Goal: Task Accomplishment & Management: Manage account settings

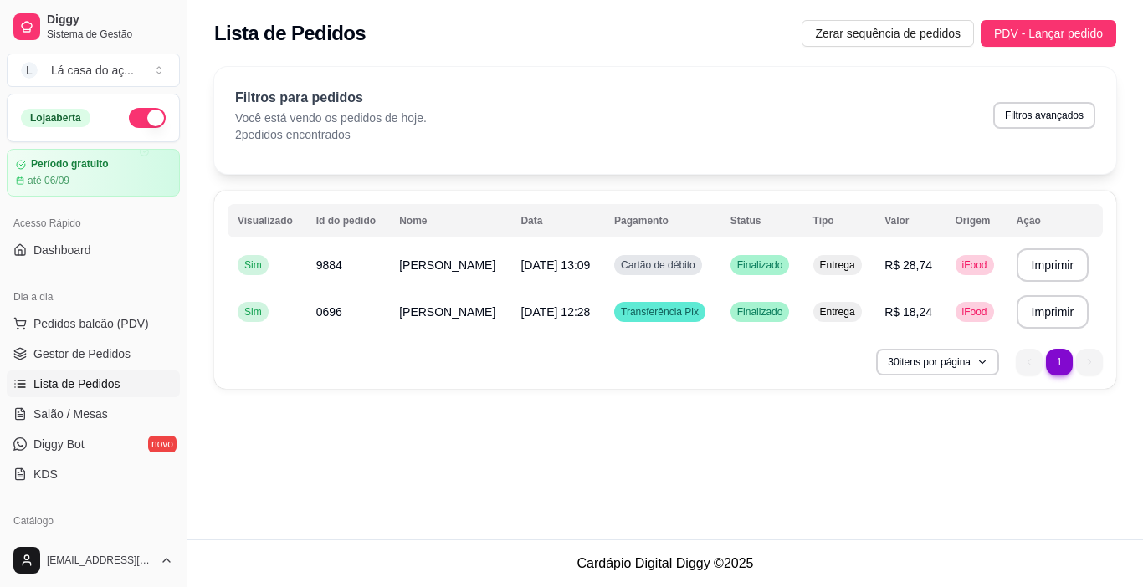
drag, startPoint x: 574, startPoint y: 353, endPoint x: 586, endPoint y: 378, distance: 28.1
click at [586, 378] on div "**********" at bounding box center [665, 290] width 902 height 198
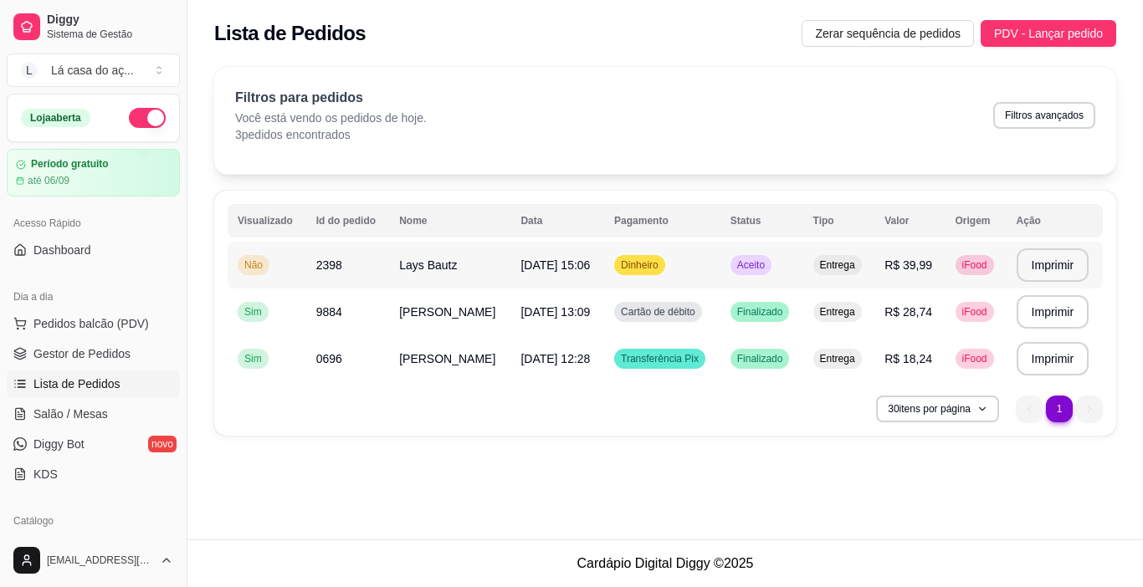
click at [662, 266] on span "Dinheiro" at bounding box center [639, 265] width 44 height 13
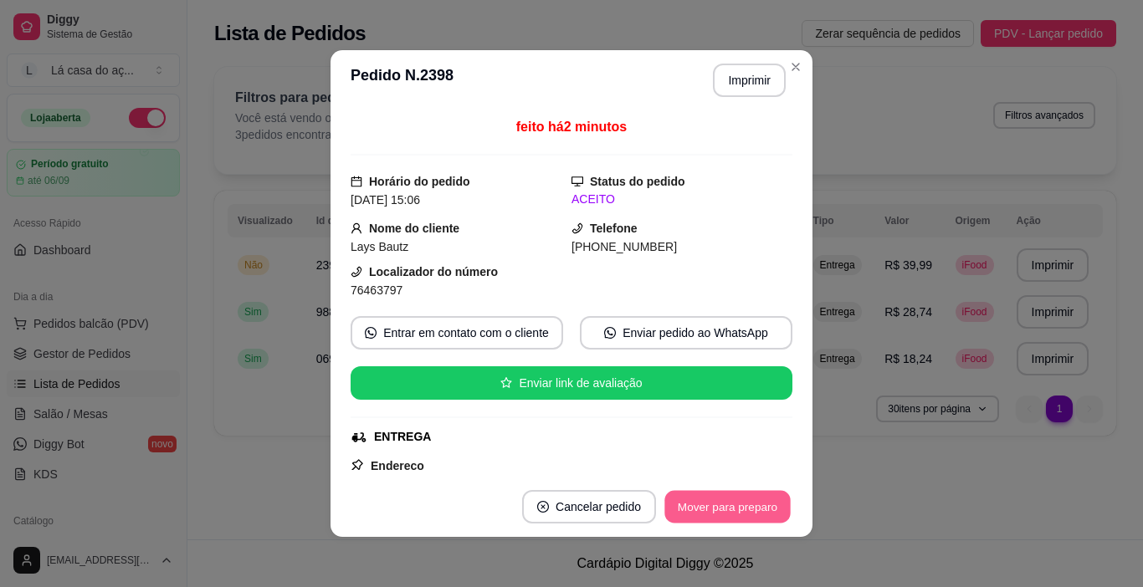
click at [730, 505] on button "Mover para preparo" at bounding box center [726, 507] width 125 height 33
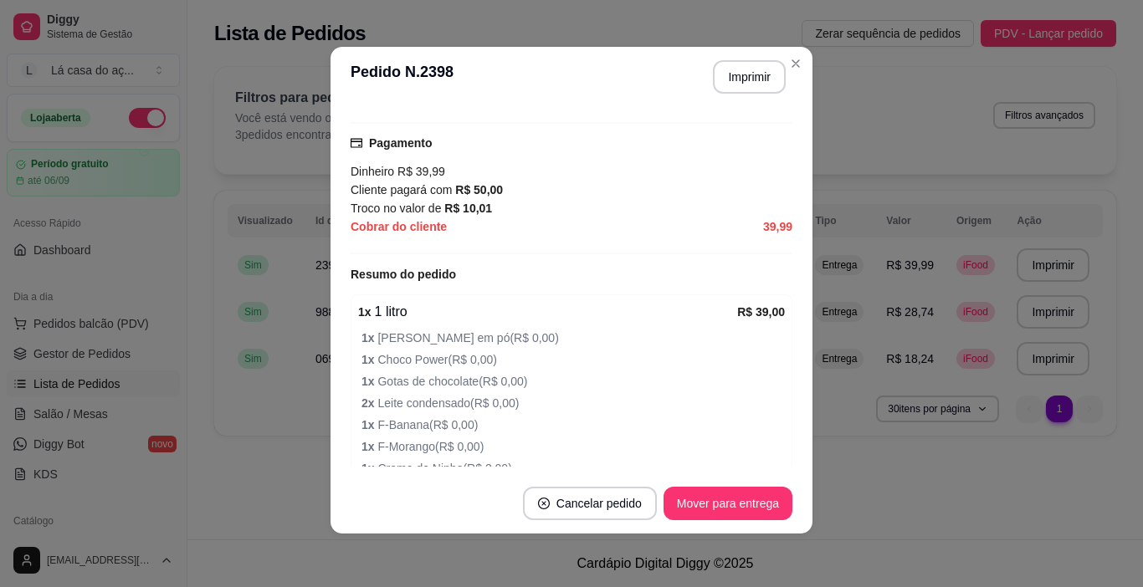
scroll to position [384, 0]
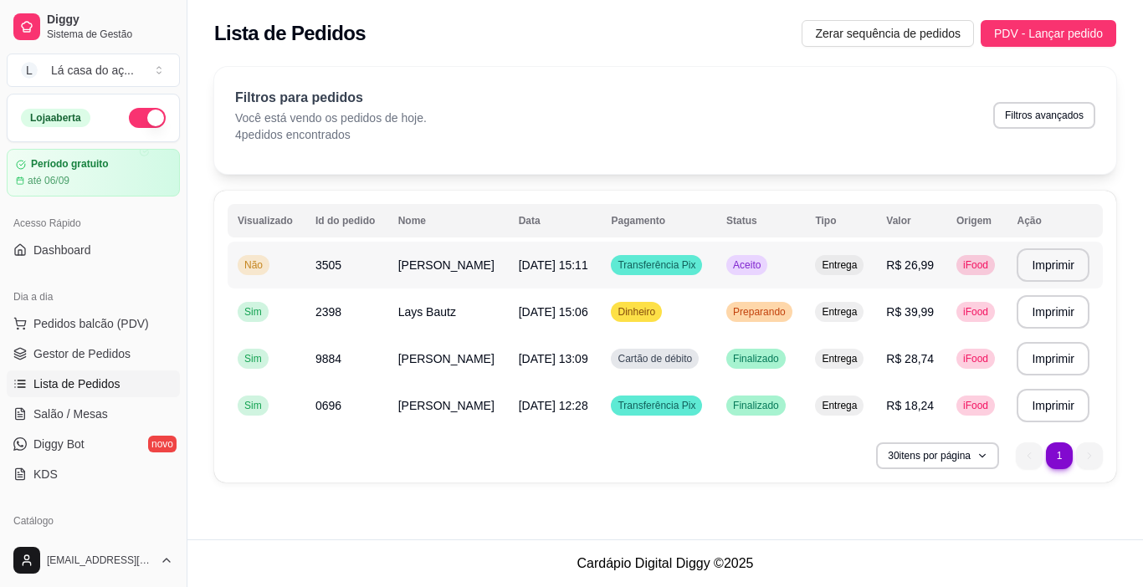
click at [671, 267] on span "Transferência Pix" at bounding box center [656, 265] width 84 height 13
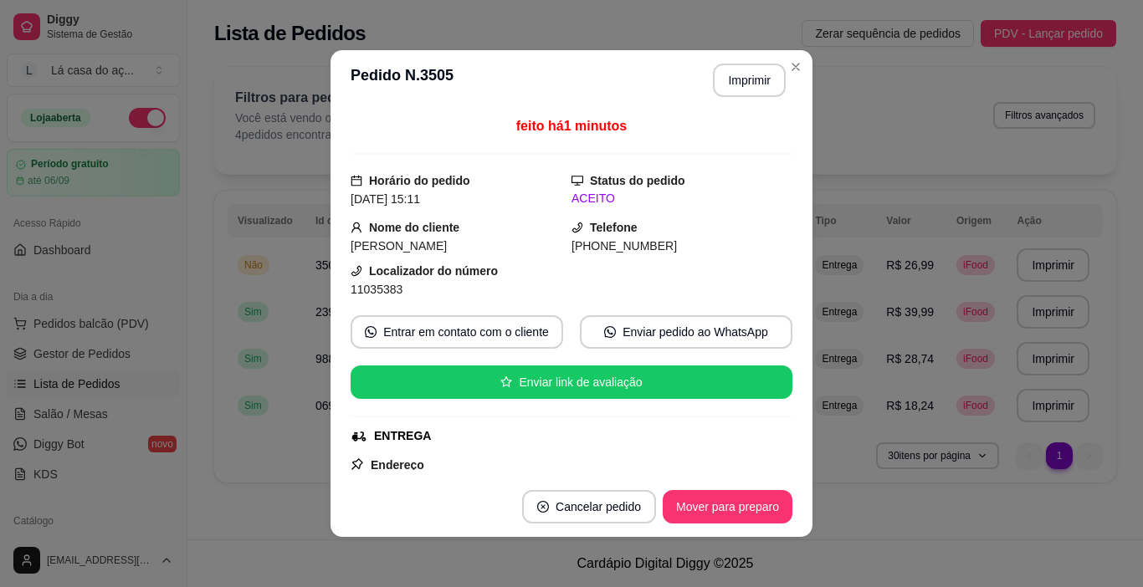
scroll to position [0, 0]
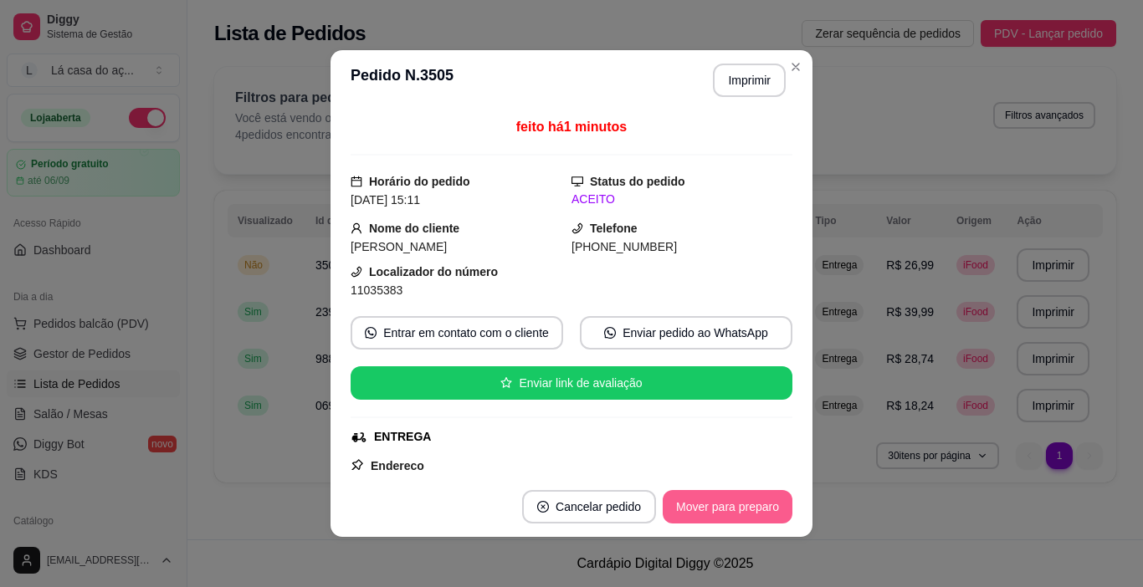
click at [702, 507] on button "Mover para preparo" at bounding box center [728, 506] width 130 height 33
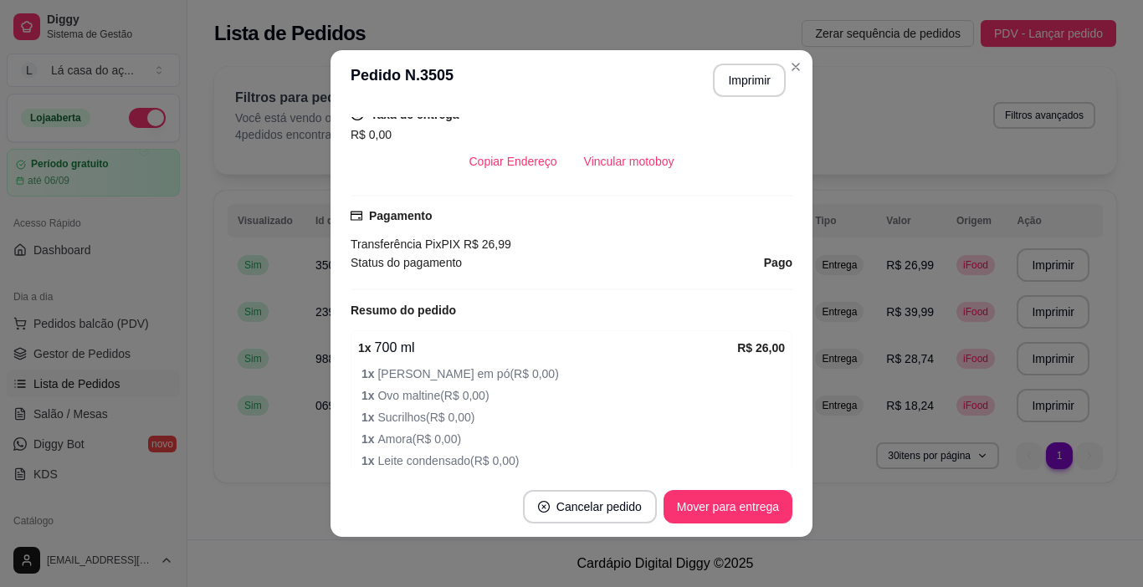
scroll to position [502, 0]
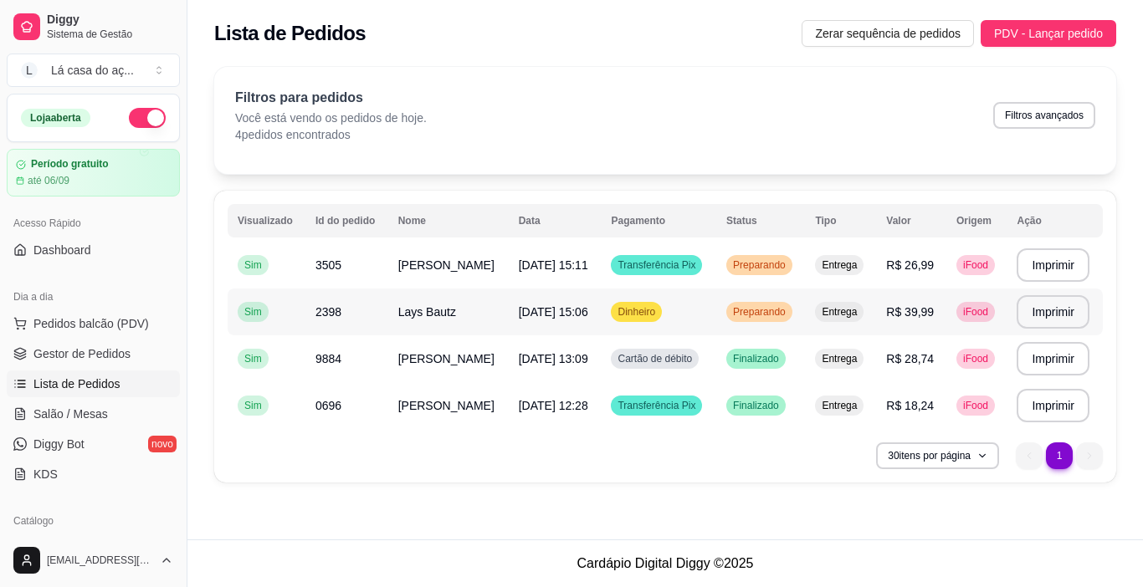
click at [653, 312] on span "Dinheiro" at bounding box center [636, 311] width 44 height 13
click at [669, 265] on span "Transferência Pix" at bounding box center [656, 265] width 84 height 13
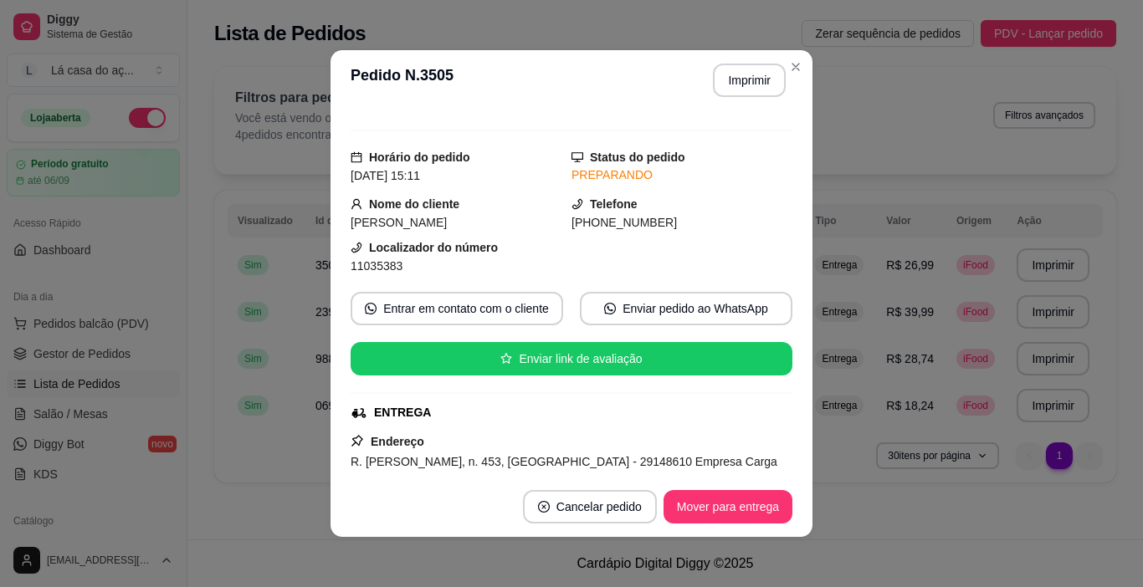
scroll to position [0, 0]
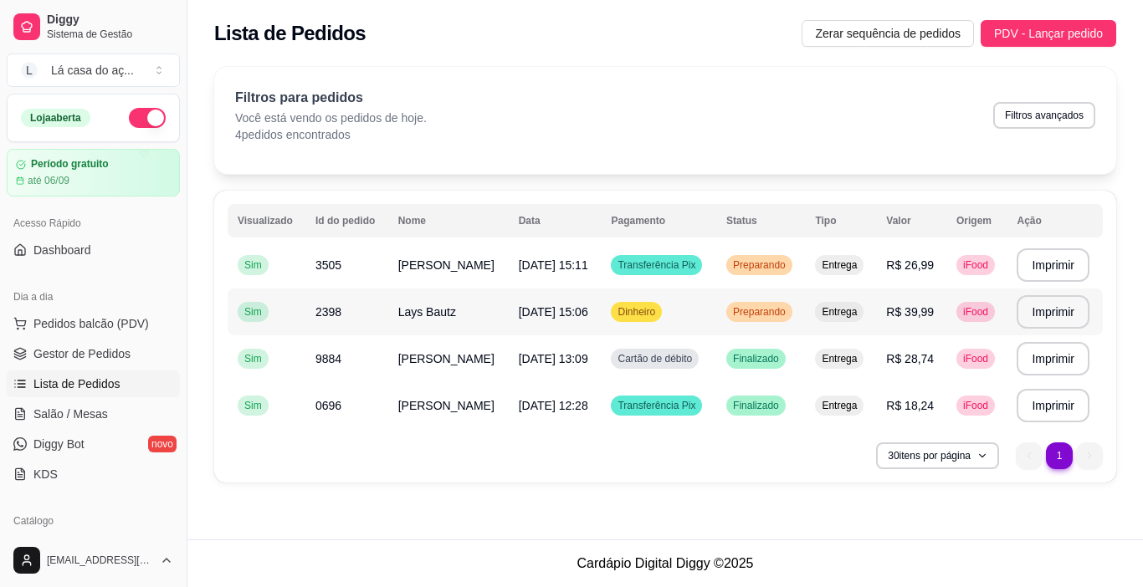
click at [757, 319] on div "Preparando" at bounding box center [759, 312] width 66 height 20
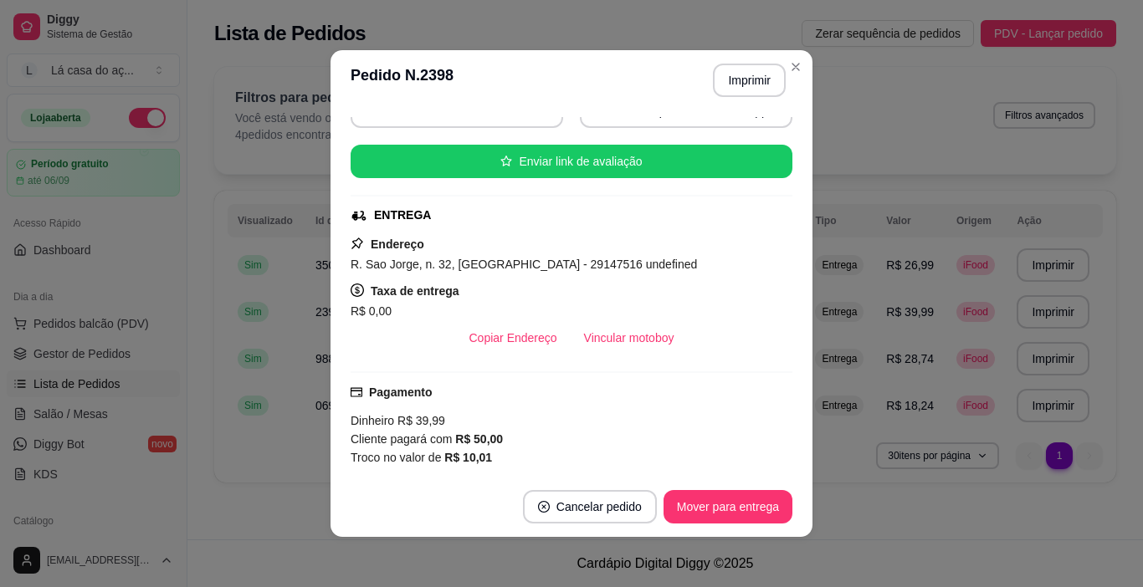
scroll to position [251, 0]
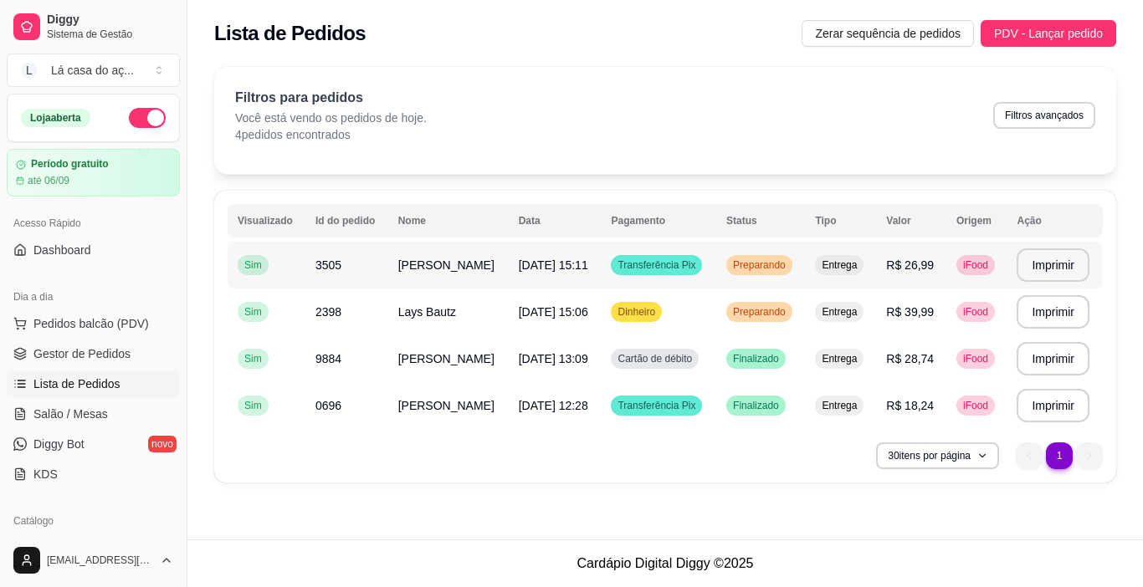
click at [668, 272] on div "Transferência Pix" at bounding box center [656, 265] width 91 height 20
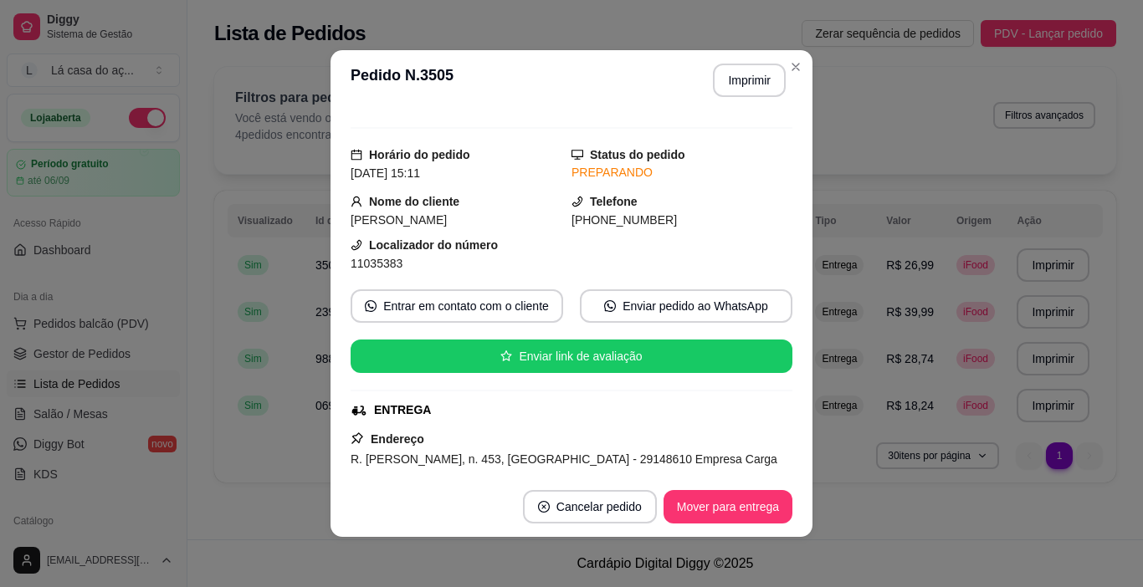
scroll to position [0, 0]
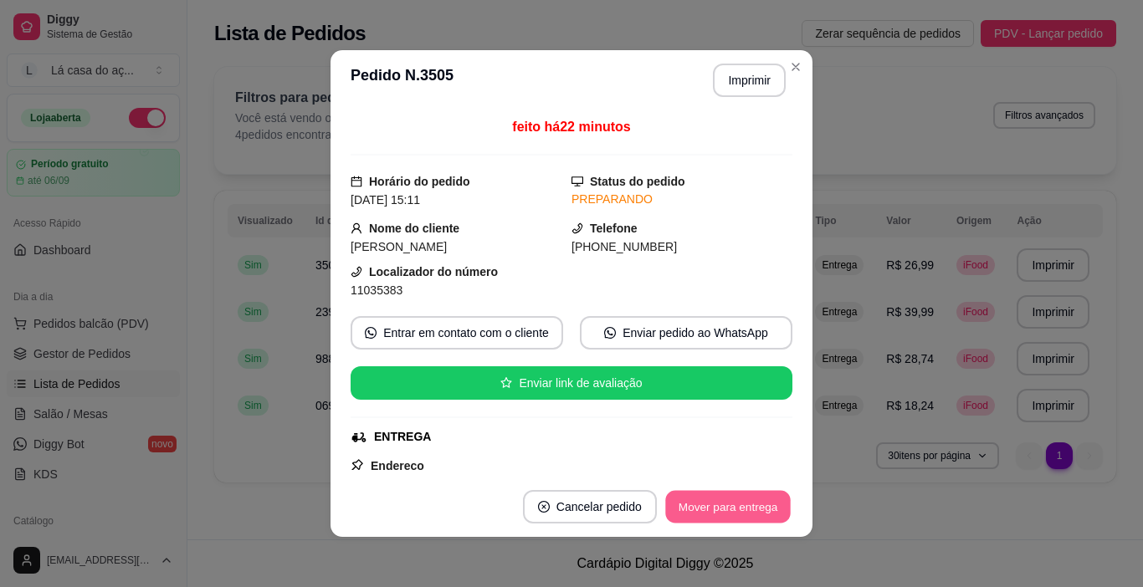
click at [689, 512] on button "Mover para entrega" at bounding box center [727, 507] width 125 height 33
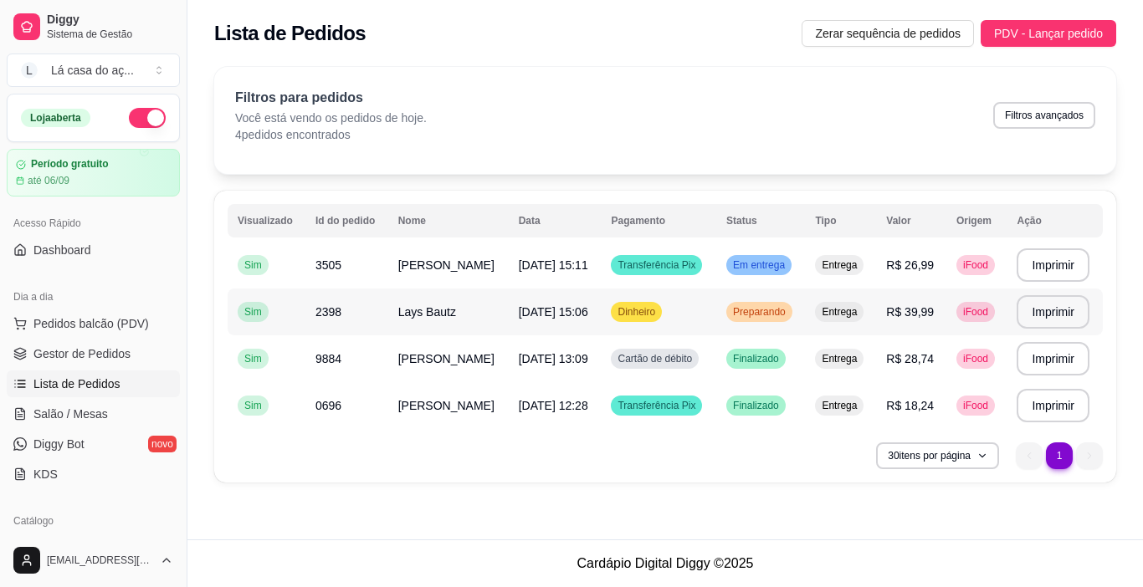
click at [688, 314] on td "Dinheiro" at bounding box center [658, 312] width 115 height 47
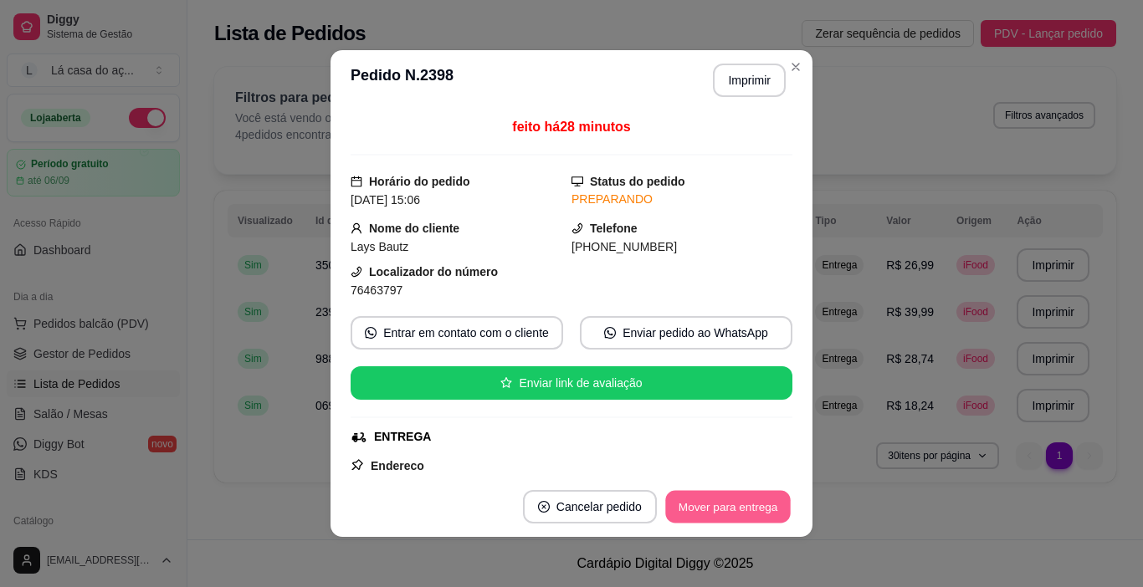
click at [732, 500] on button "Mover para entrega" at bounding box center [727, 507] width 125 height 33
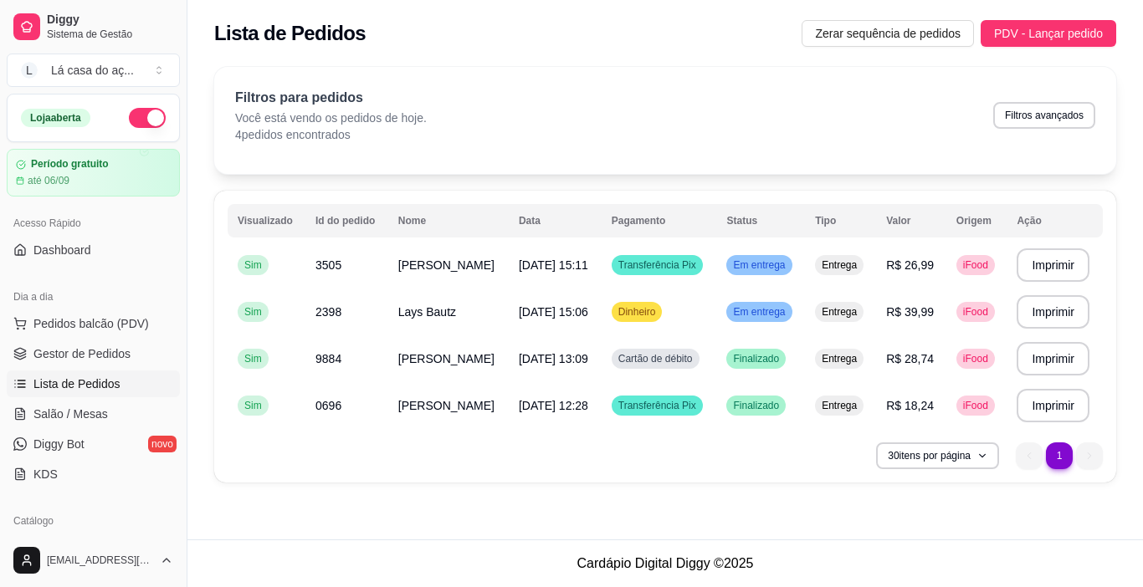
click at [651, 119] on div "Filtros para pedidos Você está vendo os pedidos de hoje. 4 pedidos encontrados …" at bounding box center [665, 115] width 860 height 55
click at [978, 454] on icon "button" at bounding box center [981, 456] width 10 height 10
click at [667, 495] on div "**********" at bounding box center [664, 280] width 955 height 446
click at [672, 261] on span "Transferência Pix" at bounding box center [657, 265] width 84 height 13
click at [669, 322] on td "Dinheiro" at bounding box center [659, 312] width 115 height 47
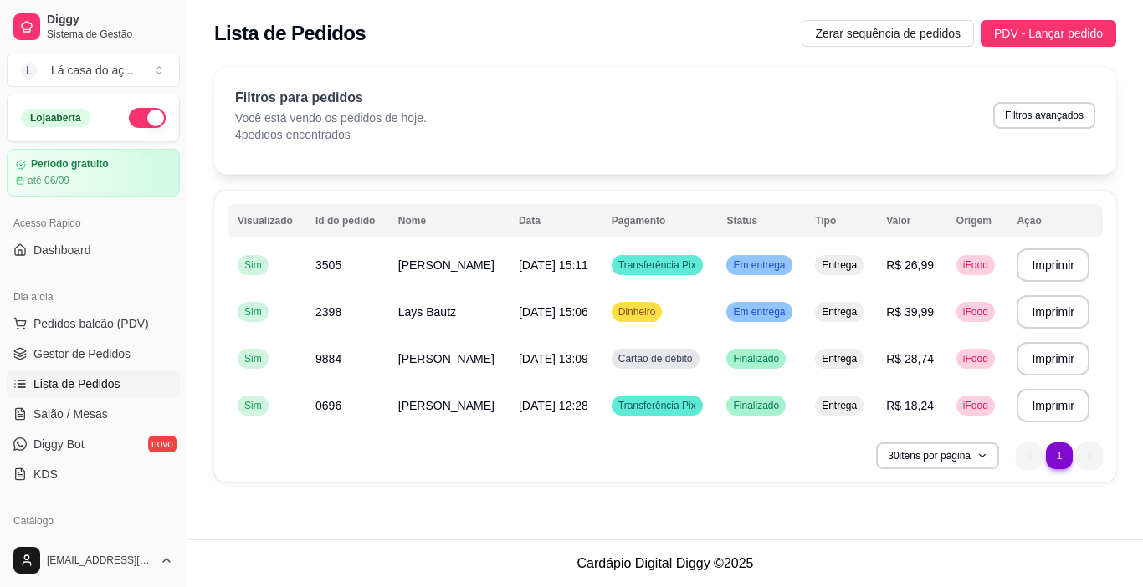
click at [669, 322] on button "Enviar pedido ao WhatsApp" at bounding box center [688, 333] width 211 height 33
